Goal: Task Accomplishment & Management: Complete application form

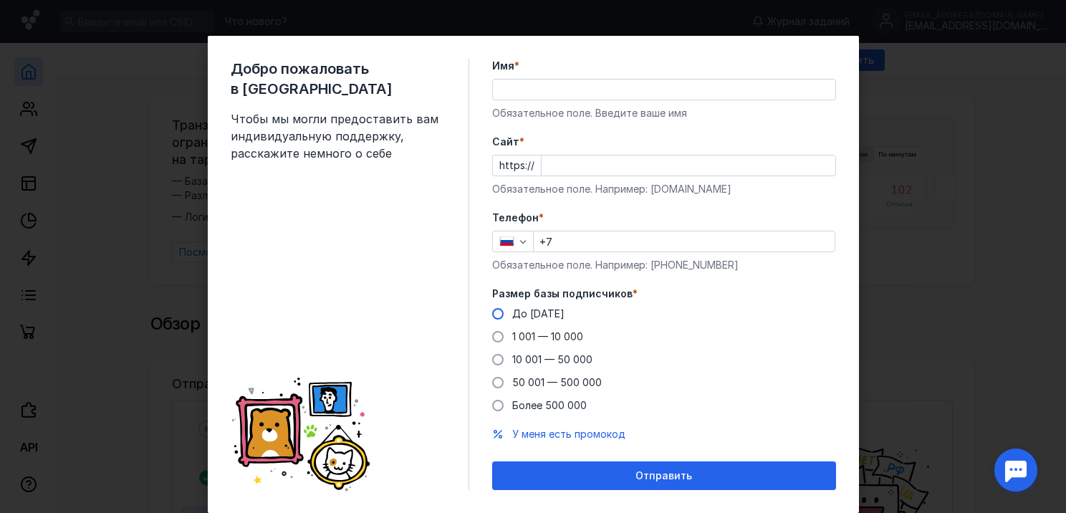
click at [537, 312] on span "До [DATE]" at bounding box center [538, 313] width 52 height 12
click at [0, 0] on input "До [DATE]" at bounding box center [0, 0] width 0 height 0
click at [583, 238] on input "+7" at bounding box center [684, 241] width 301 height 20
click at [563, 161] on input "Cайт *" at bounding box center [688, 165] width 294 height 20
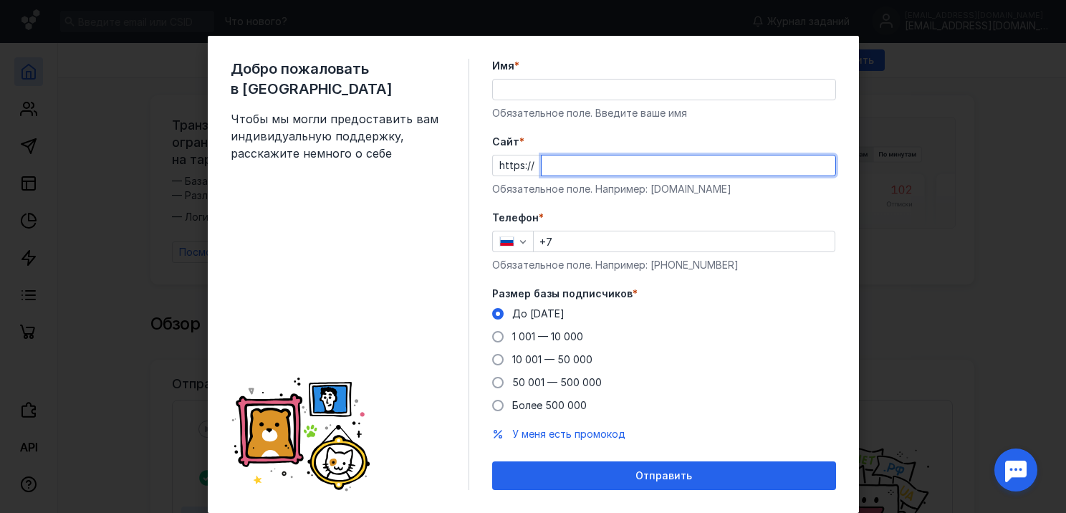
paste input "[DOMAIN_NAME][URL]"
type input "[DOMAIN_NAME][URL]"
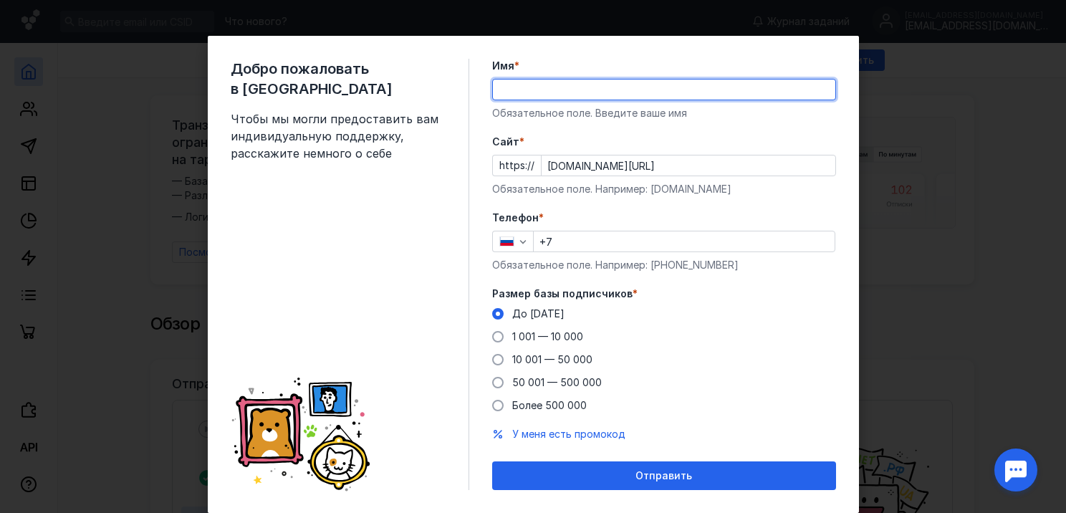
click at [534, 88] on input "Имя *" at bounding box center [664, 89] width 342 height 20
type input "SerpTop"
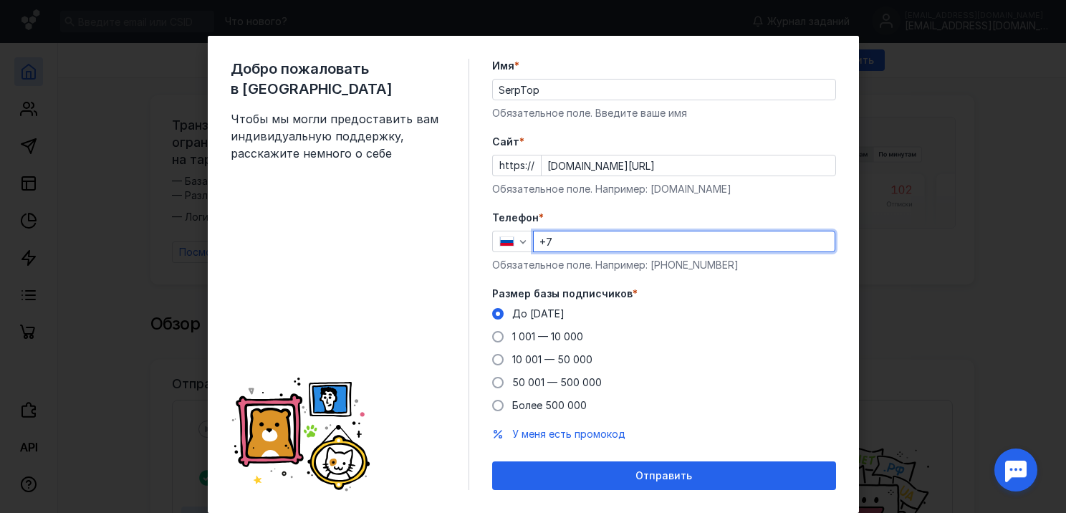
click at [577, 241] on input "+7" at bounding box center [684, 241] width 301 height 20
paste input "[PHONE_NUMBER]"
click at [553, 239] on input "[PHONE_NUMBER]" at bounding box center [684, 241] width 301 height 20
drag, startPoint x: 618, startPoint y: 238, endPoint x: 471, endPoint y: 241, distance: 147.6
click at [476, 241] on div "Добро пожаловать в Sendsay Чтобы мы могли предоставить вам индивидуальную подде…" at bounding box center [533, 274] width 651 height 477
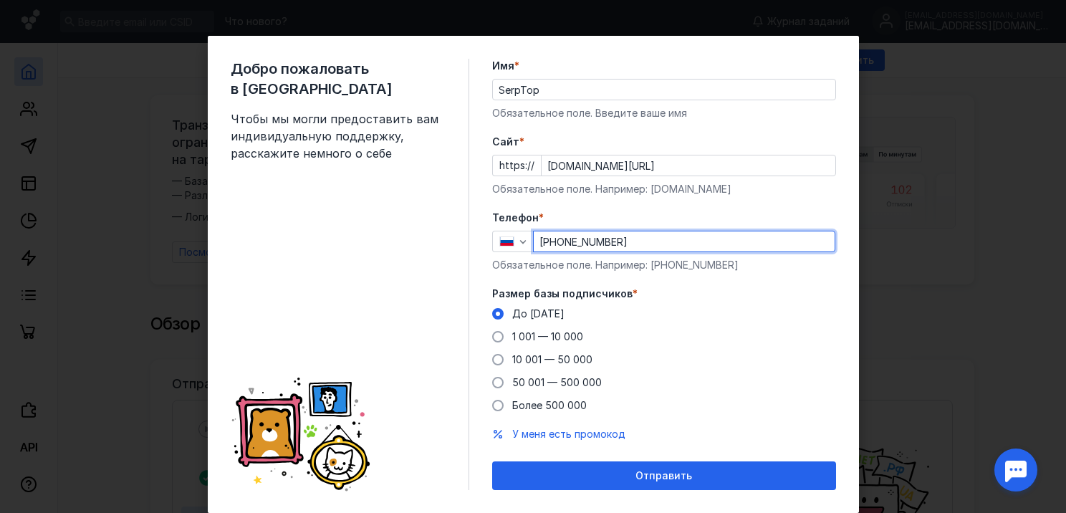
paste input "966 0 5146-4"
click at [535, 241] on input "[PHONE_NUMBER]" at bounding box center [684, 241] width 301 height 20
paste input "7 966 051-"
type input "[PHONE_NUMBER]"
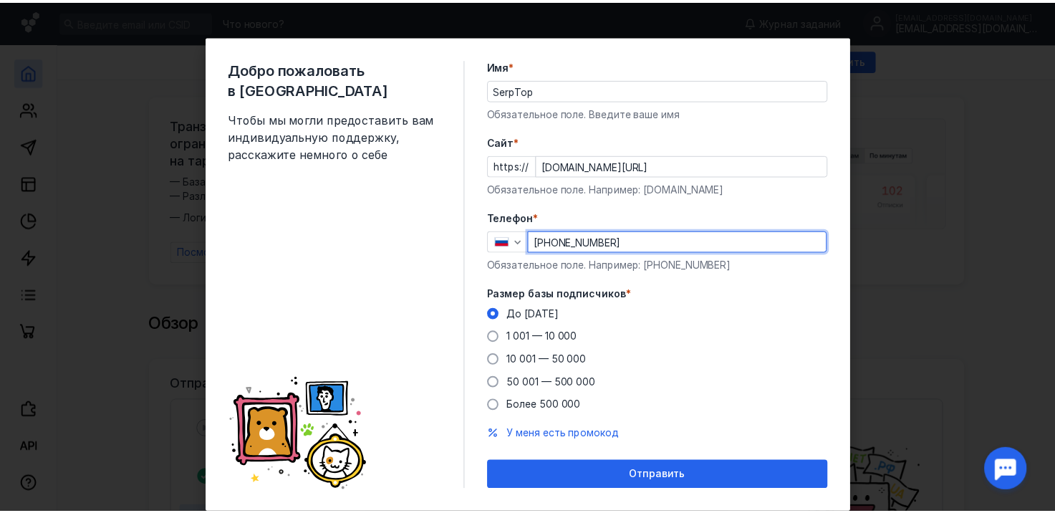
scroll to position [36, 0]
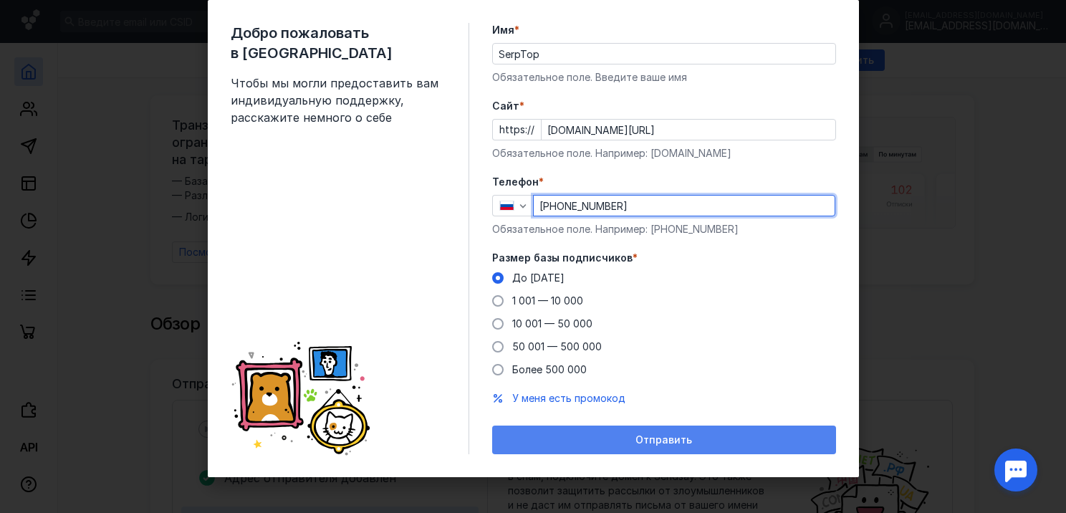
click at [604, 443] on div "Отправить" at bounding box center [663, 440] width 329 height 12
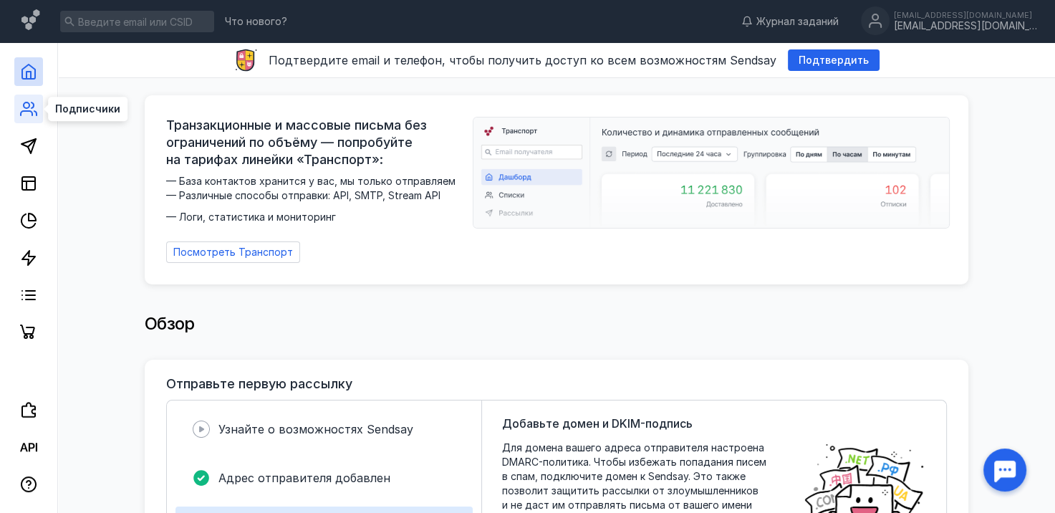
click at [33, 110] on icon at bounding box center [28, 108] width 17 height 17
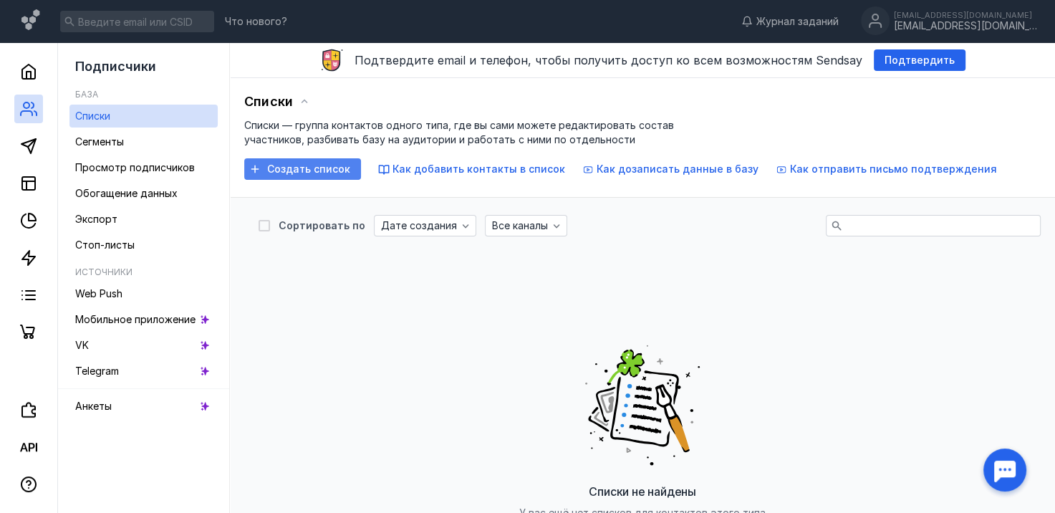
click at [332, 172] on span "Создать список" at bounding box center [308, 169] width 83 height 12
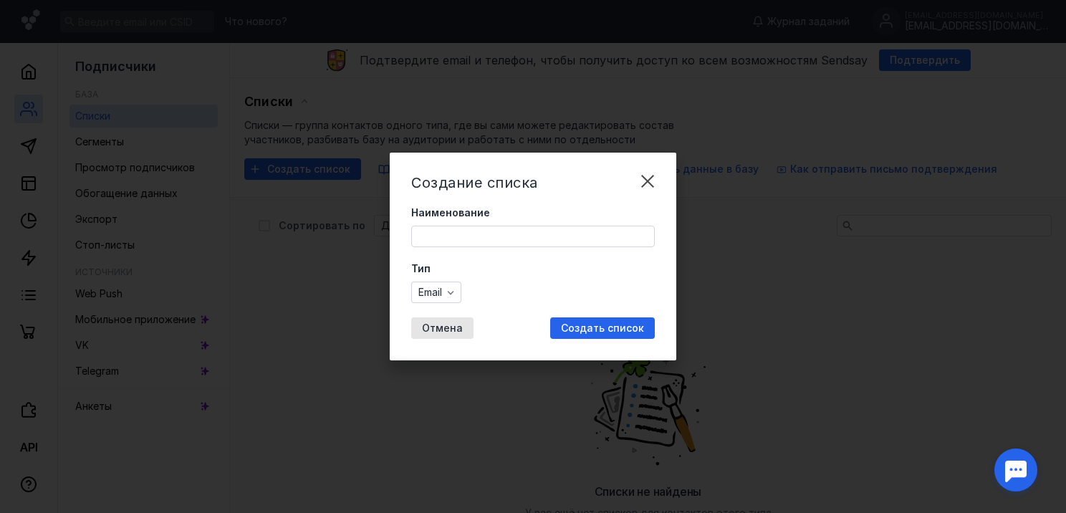
click at [467, 240] on input "Наименование" at bounding box center [533, 236] width 242 height 20
type input "тест1"
click at [584, 327] on span "Создать список" at bounding box center [602, 328] width 83 height 12
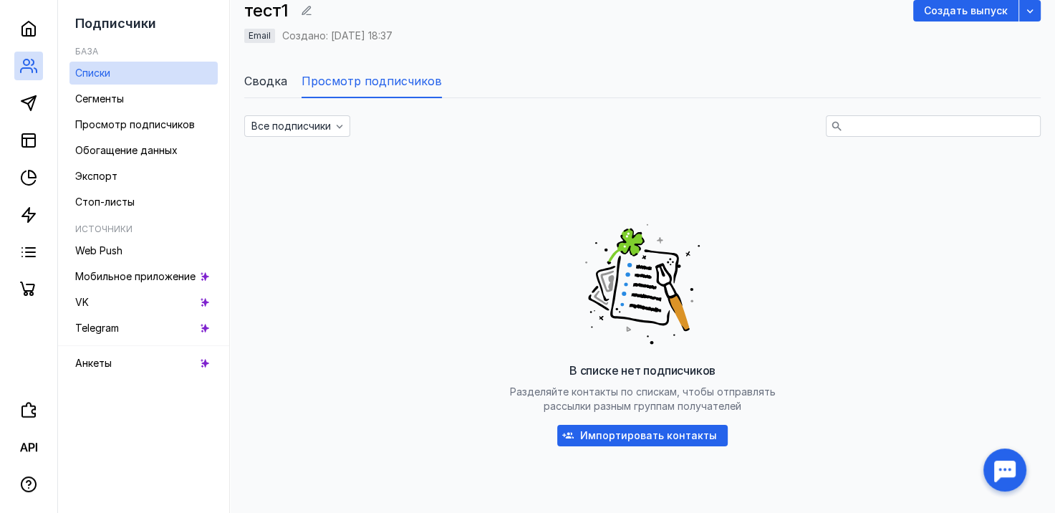
scroll to position [143, 0]
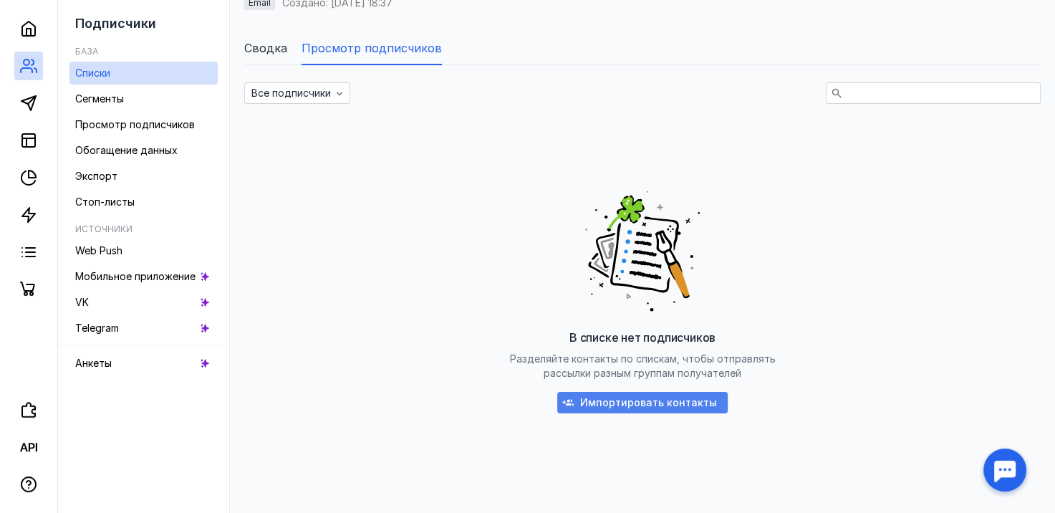
click at [596, 405] on span "Импортировать контакты" at bounding box center [648, 403] width 137 height 12
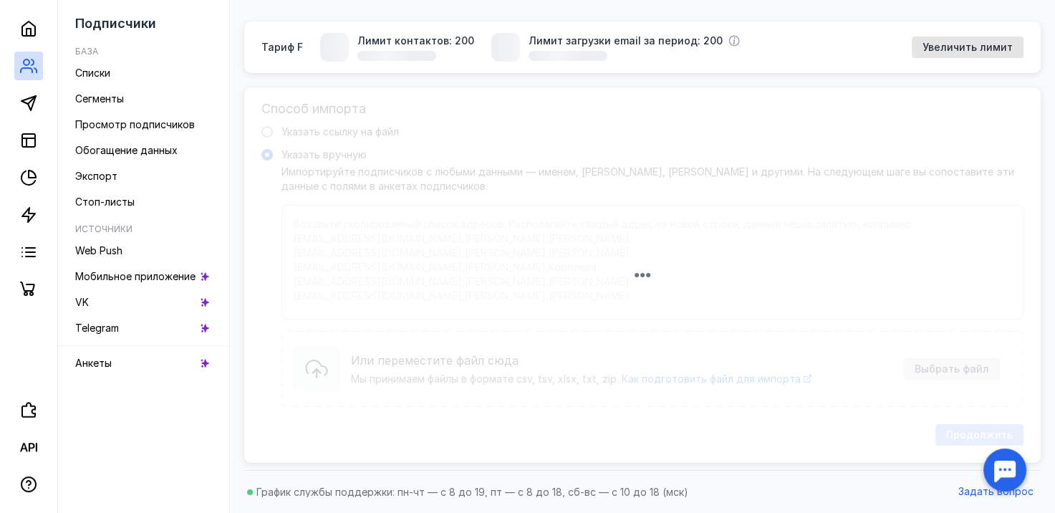
scroll to position [128, 0]
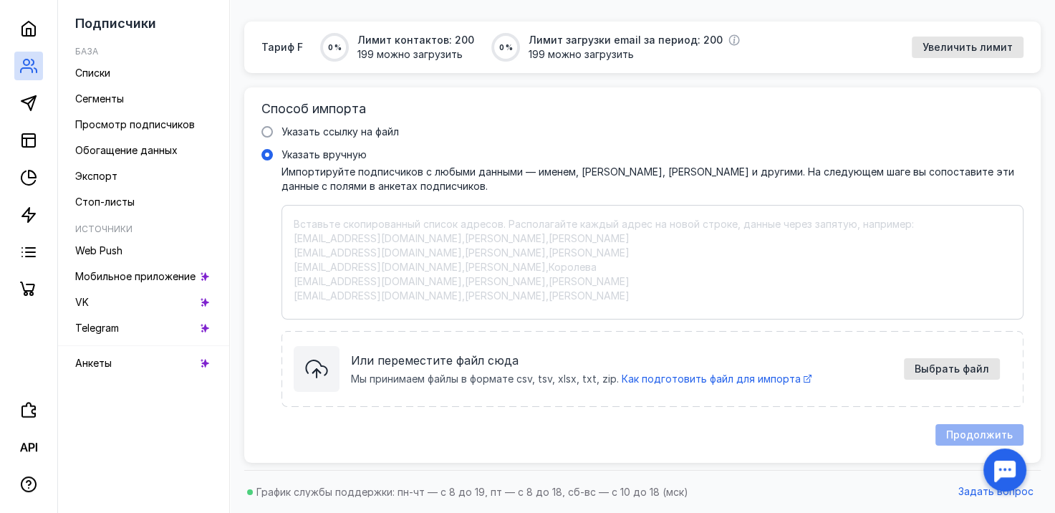
click at [352, 233] on textarea "Указать вручную Импортируйте подписчиков с любыми данными — именем, [PERSON_NAM…" at bounding box center [653, 262] width 718 height 90
